Goal: Task Accomplishment & Management: Use online tool/utility

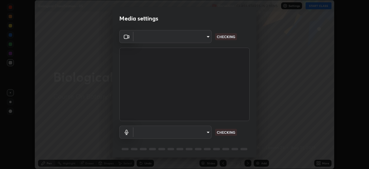
scroll to position [169, 369]
type input "c08bce05bf8d5aea718a1be68f52da0599af41aa0cc24399225b9d00f0db6711"
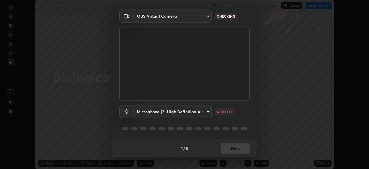
click at [207, 112] on body "Erase all Biological Classification - 05 Recording CLASS STARTS IN 2 MINS Setti…" at bounding box center [184, 84] width 369 height 169
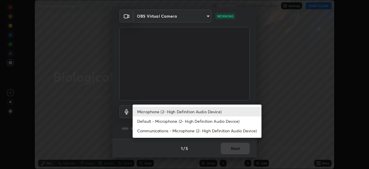
click at [195, 120] on li "Default - Microphone (2- High Definition Audio Device)" at bounding box center [197, 121] width 129 height 10
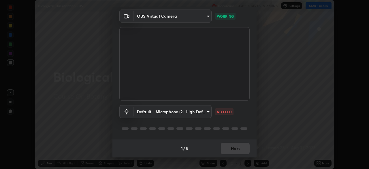
click at [194, 114] on body "Erase all Biological Classification - 05 Recording CLASS STARTS IN 2 MINS Setti…" at bounding box center [184, 84] width 369 height 169
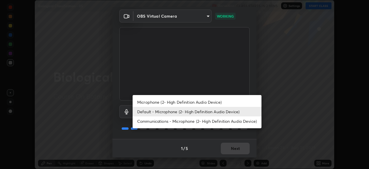
click at [196, 101] on li "Microphone (2- High Definition Audio Device)" at bounding box center [197, 102] width 129 height 10
type input "f62e13f0dc2c211b2e31b7d04ee83dbf57bd85d8f499c87d3582929809dfa27d"
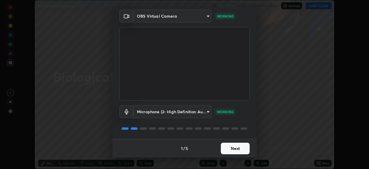
click at [240, 150] on button "Next" at bounding box center [235, 148] width 29 height 12
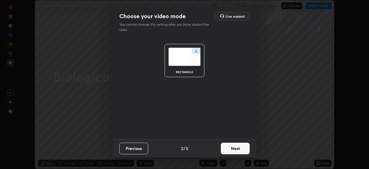
click at [239, 148] on button "Next" at bounding box center [235, 148] width 29 height 12
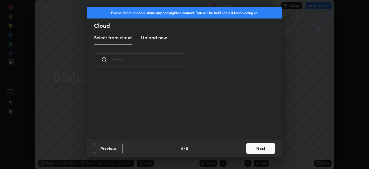
click at [246, 147] on button "Next" at bounding box center [260, 148] width 29 height 12
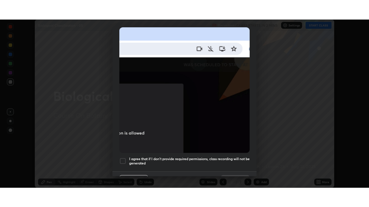
scroll to position [138, 0]
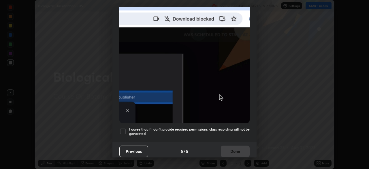
click at [233, 132] on h5 "I agree that if I don't provide required permissions, class recording will not …" at bounding box center [189, 131] width 120 height 9
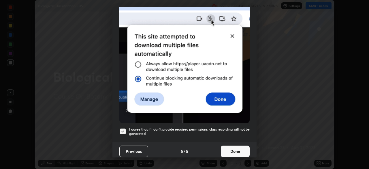
click at [238, 152] on button "Done" at bounding box center [235, 151] width 29 height 12
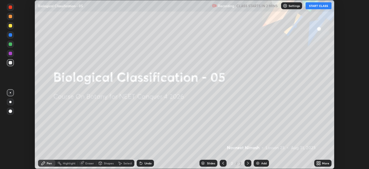
click at [317, 162] on icon at bounding box center [317, 161] width 1 height 1
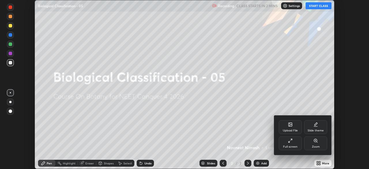
click at [298, 148] on div "Full screen" at bounding box center [290, 143] width 23 height 14
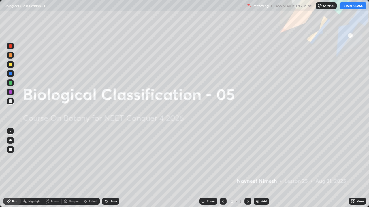
scroll to position [207, 369]
click at [351, 6] on button "START CLASS" at bounding box center [353, 5] width 26 height 7
click at [260, 168] on div "Add" at bounding box center [261, 201] width 15 height 7
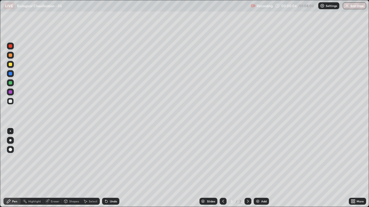
click at [11, 149] on div at bounding box center [10, 149] width 3 height 3
click at [11, 65] on div at bounding box center [10, 64] width 3 height 3
click at [11, 101] on div at bounding box center [10, 101] width 3 height 3
click at [107, 168] on icon at bounding box center [106, 201] width 5 height 5
click at [104, 168] on icon at bounding box center [106, 201] width 5 height 5
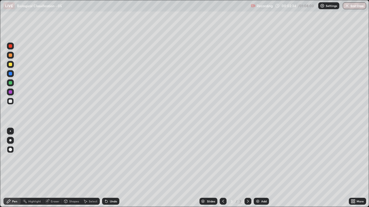
click at [105, 168] on icon at bounding box center [105, 200] width 1 height 1
click at [2, 11] on div "LIVE Biological Classification - 05 Recording 00:02:37 / 01:08:00 Settings End …" at bounding box center [184, 6] width 369 height 12
click at [108, 168] on div "Undo" at bounding box center [110, 201] width 17 height 7
click at [105, 168] on icon at bounding box center [105, 200] width 1 height 1
click at [260, 168] on div "Add" at bounding box center [261, 201] width 15 height 7
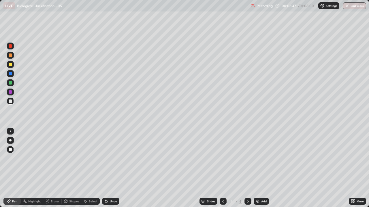
click at [10, 56] on div at bounding box center [10, 55] width 3 height 3
click at [10, 102] on div at bounding box center [10, 101] width 3 height 3
click at [12, 102] on div at bounding box center [10, 101] width 3 height 3
click at [105, 168] on icon at bounding box center [105, 200] width 1 height 1
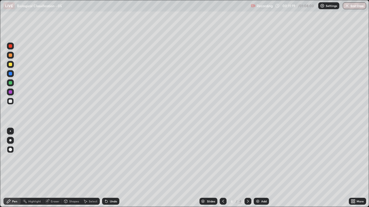
click at [105, 168] on icon at bounding box center [105, 200] width 1 height 1
click at [12, 100] on div at bounding box center [10, 101] width 3 height 3
click at [12, 65] on div at bounding box center [10, 64] width 7 height 7
click at [13, 102] on div at bounding box center [10, 101] width 7 height 7
click at [262, 168] on div "Add" at bounding box center [261, 201] width 15 height 7
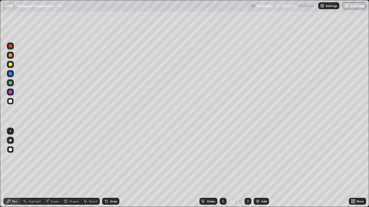
click at [10, 83] on div at bounding box center [10, 82] width 3 height 3
click at [11, 101] on div at bounding box center [10, 101] width 3 height 3
click at [104, 168] on icon at bounding box center [106, 201] width 5 height 5
click at [109, 168] on div "Undo" at bounding box center [110, 201] width 17 height 7
click at [221, 168] on icon at bounding box center [223, 201] width 5 height 5
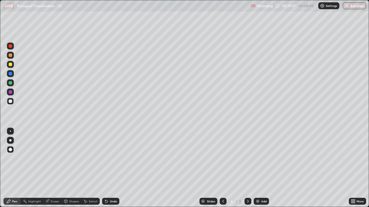
click at [246, 168] on div at bounding box center [247, 201] width 7 height 7
click at [10, 102] on div at bounding box center [10, 101] width 3 height 3
click at [11, 82] on div at bounding box center [10, 82] width 3 height 3
click at [12, 101] on div at bounding box center [10, 101] width 7 height 7
click at [11, 83] on div at bounding box center [10, 82] width 3 height 3
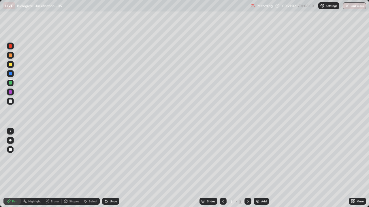
click at [11, 101] on div at bounding box center [10, 101] width 3 height 3
click at [12, 102] on div at bounding box center [10, 101] width 3 height 3
click at [71, 168] on div "Shapes" at bounding box center [74, 201] width 10 height 3
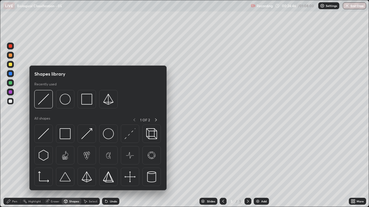
click at [52, 168] on div "Eraser" at bounding box center [55, 201] width 9 height 3
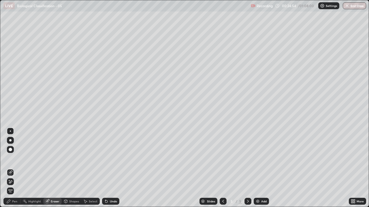
click at [11, 168] on icon at bounding box center [10, 182] width 3 height 3
click at [263, 168] on div "Add" at bounding box center [261, 201] width 15 height 7
click at [15, 168] on div "Pen" at bounding box center [14, 201] width 5 height 3
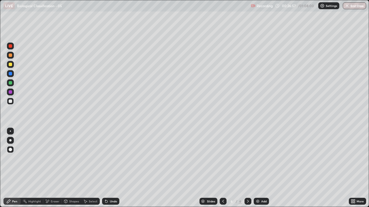
click at [11, 74] on div at bounding box center [10, 73] width 3 height 3
click at [12, 102] on div at bounding box center [10, 101] width 7 height 7
click at [108, 168] on div "Undo" at bounding box center [110, 201] width 17 height 7
click at [53, 168] on div "Eraser" at bounding box center [52, 201] width 18 height 7
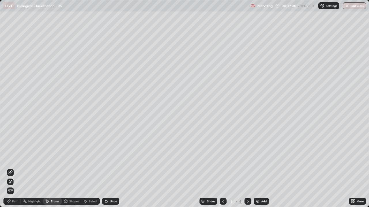
click at [18, 168] on div "Pen" at bounding box center [11, 201] width 17 height 7
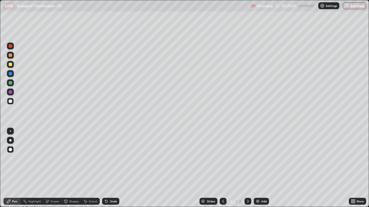
click at [260, 168] on div "Add" at bounding box center [261, 201] width 15 height 7
click at [10, 82] on div at bounding box center [10, 82] width 3 height 3
click at [11, 92] on div at bounding box center [10, 91] width 3 height 3
click at [13, 74] on div at bounding box center [10, 73] width 7 height 7
click at [11, 65] on div at bounding box center [10, 64] width 3 height 3
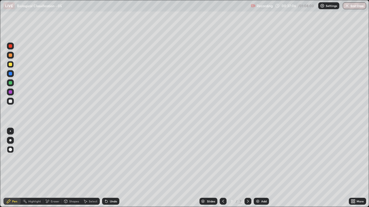
click at [11, 47] on div at bounding box center [10, 45] width 3 height 3
click at [11, 102] on div at bounding box center [10, 101] width 3 height 3
click at [11, 66] on div at bounding box center [10, 64] width 3 height 3
click at [13, 49] on div at bounding box center [10, 46] width 7 height 7
click at [10, 101] on div at bounding box center [10, 101] width 3 height 3
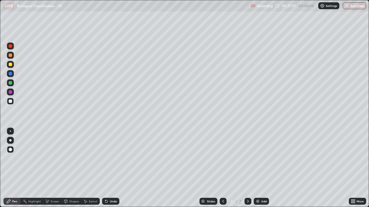
click at [11, 65] on div at bounding box center [10, 64] width 3 height 3
click at [10, 46] on div at bounding box center [10, 45] width 3 height 3
click at [11, 101] on div at bounding box center [10, 101] width 3 height 3
click at [11, 73] on div at bounding box center [10, 73] width 3 height 3
click at [12, 102] on div at bounding box center [10, 101] width 3 height 3
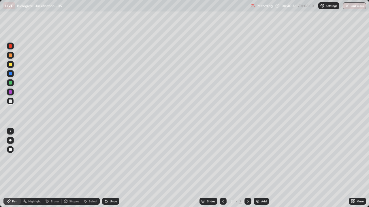
click at [260, 168] on div "Add" at bounding box center [261, 201] width 15 height 7
click at [12, 93] on div at bounding box center [10, 91] width 3 height 3
click at [12, 83] on div at bounding box center [10, 83] width 7 height 7
click at [11, 101] on div at bounding box center [10, 101] width 3 height 3
click at [105, 168] on icon at bounding box center [105, 200] width 1 height 1
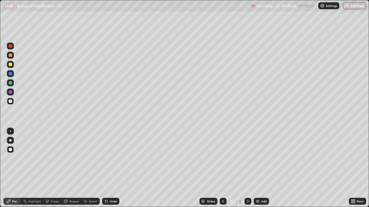
click at [107, 168] on icon at bounding box center [106, 201] width 5 height 5
click at [105, 168] on icon at bounding box center [105, 200] width 1 height 1
click at [11, 101] on div at bounding box center [10, 101] width 3 height 3
click at [12, 64] on div at bounding box center [10, 64] width 3 height 3
click at [10, 92] on div at bounding box center [10, 91] width 3 height 3
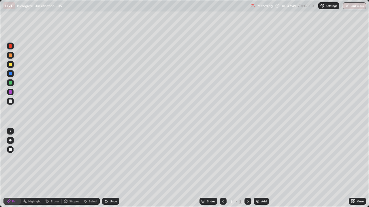
click at [14, 56] on div at bounding box center [10, 55] width 7 height 7
click at [10, 101] on div at bounding box center [10, 101] width 3 height 3
click at [11, 46] on div at bounding box center [10, 45] width 3 height 3
click at [107, 168] on icon at bounding box center [106, 201] width 5 height 5
click at [11, 101] on div at bounding box center [10, 101] width 3 height 3
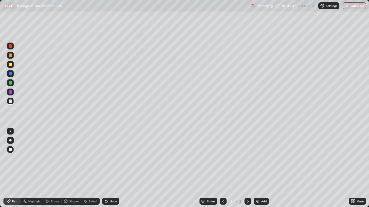
click at [11, 65] on div at bounding box center [10, 64] width 3 height 3
click at [11, 55] on div at bounding box center [10, 55] width 3 height 3
click at [9, 101] on div at bounding box center [10, 101] width 3 height 3
click at [13, 67] on div at bounding box center [10, 64] width 7 height 7
click at [12, 92] on div at bounding box center [10, 92] width 7 height 7
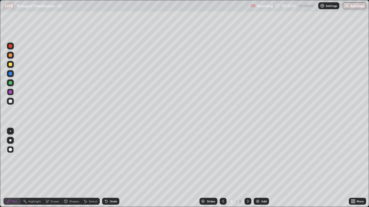
click at [12, 103] on div at bounding box center [10, 101] width 3 height 3
click at [10, 75] on div at bounding box center [10, 73] width 3 height 3
click at [11, 92] on div at bounding box center [10, 91] width 3 height 3
click at [261, 168] on div "Add" at bounding box center [261, 201] width 15 height 7
click at [12, 84] on div at bounding box center [10, 82] width 3 height 3
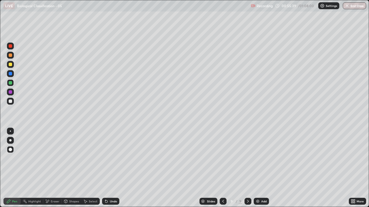
click at [11, 66] on div at bounding box center [10, 64] width 3 height 3
click at [11, 91] on div at bounding box center [10, 91] width 3 height 3
click at [11, 84] on div at bounding box center [10, 82] width 3 height 3
click at [10, 102] on div at bounding box center [10, 101] width 3 height 3
click at [11, 66] on div at bounding box center [10, 64] width 3 height 3
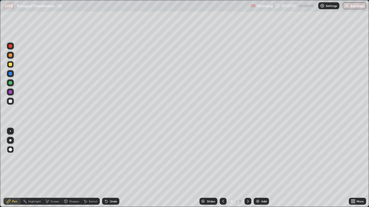
click at [13, 48] on div at bounding box center [10, 46] width 7 height 7
click at [11, 65] on div at bounding box center [10, 64] width 3 height 3
click at [352, 6] on button "End Class" at bounding box center [354, 5] width 23 height 7
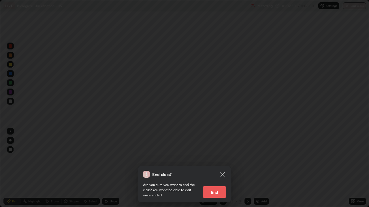
click at [220, 168] on button "End" at bounding box center [214, 193] width 23 height 12
